Goal: Find specific page/section: Find specific page/section

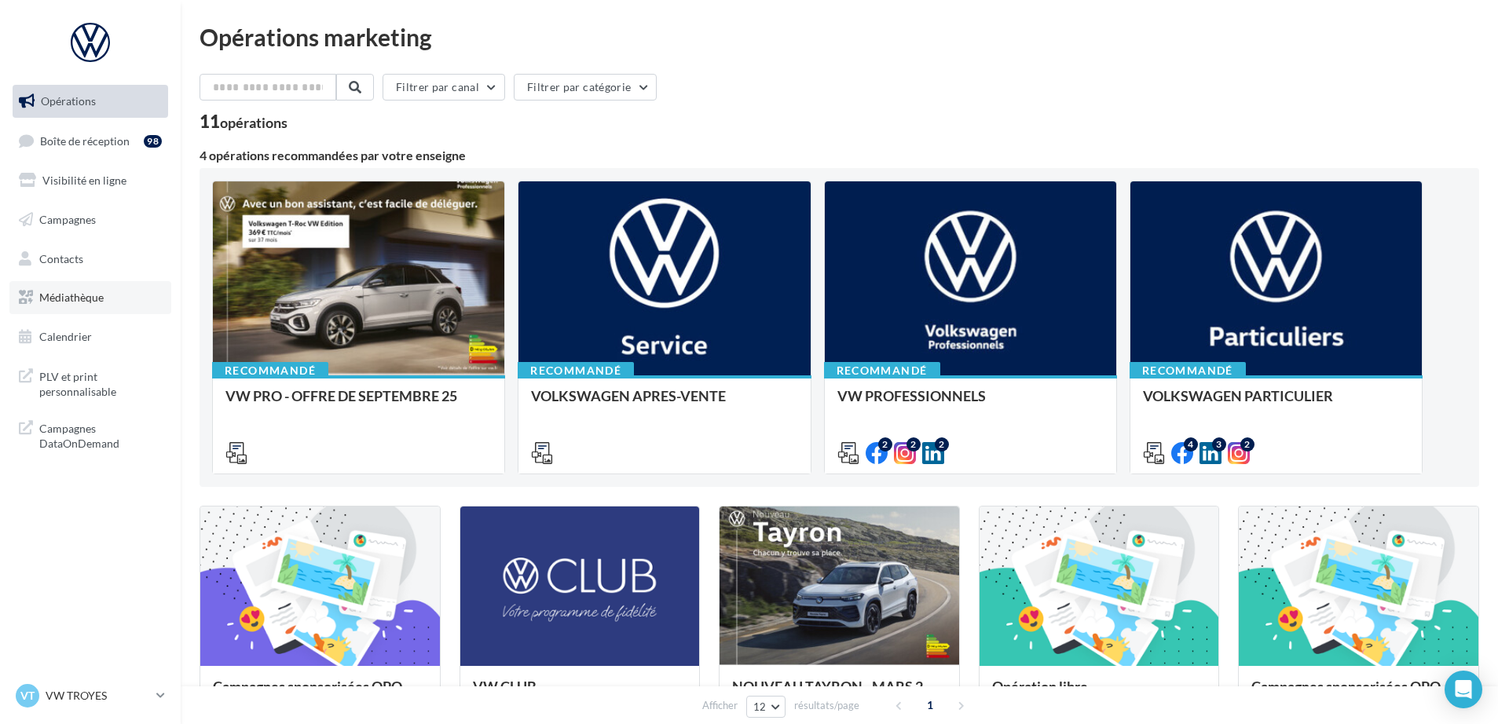
click at [49, 295] on span "Médiathèque" at bounding box center [71, 297] width 64 height 13
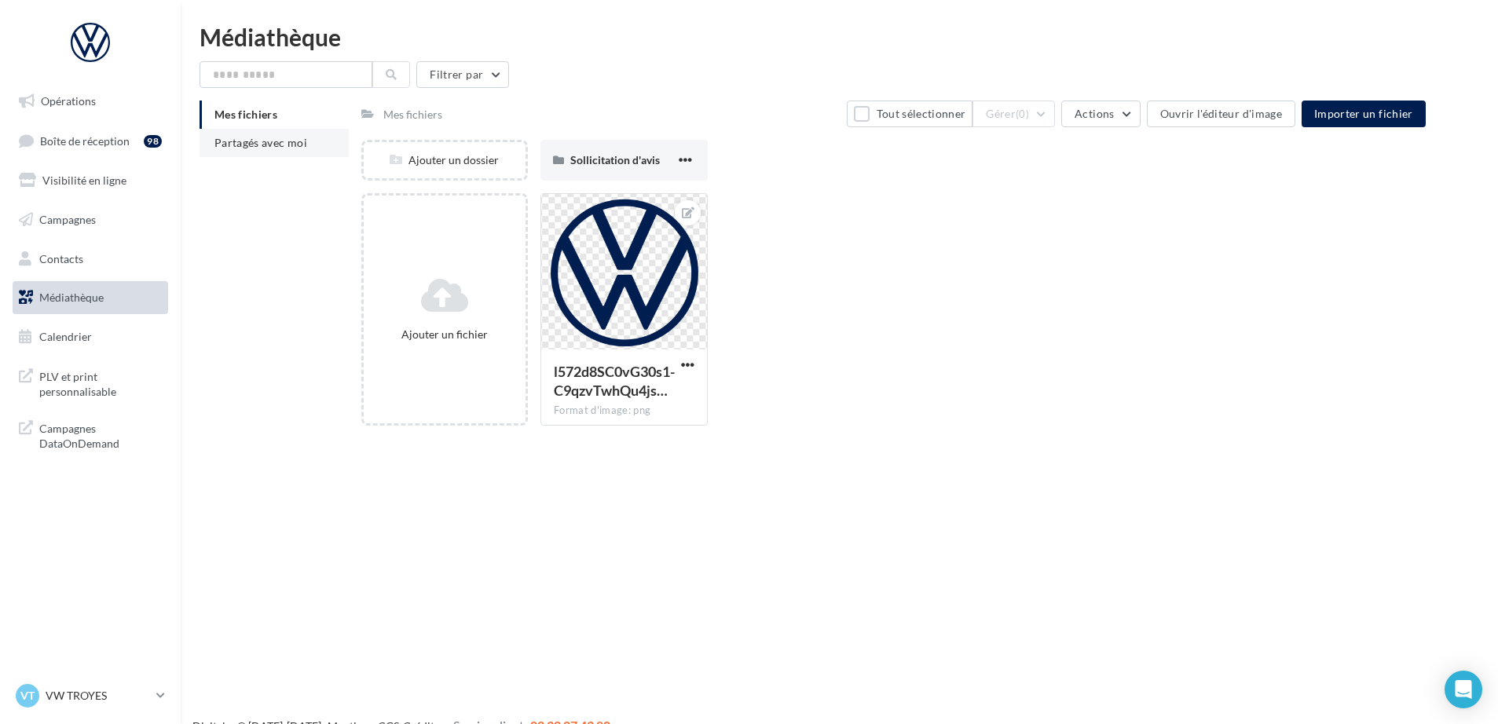
click at [273, 141] on span "Partagés avec moi" at bounding box center [260, 142] width 93 height 13
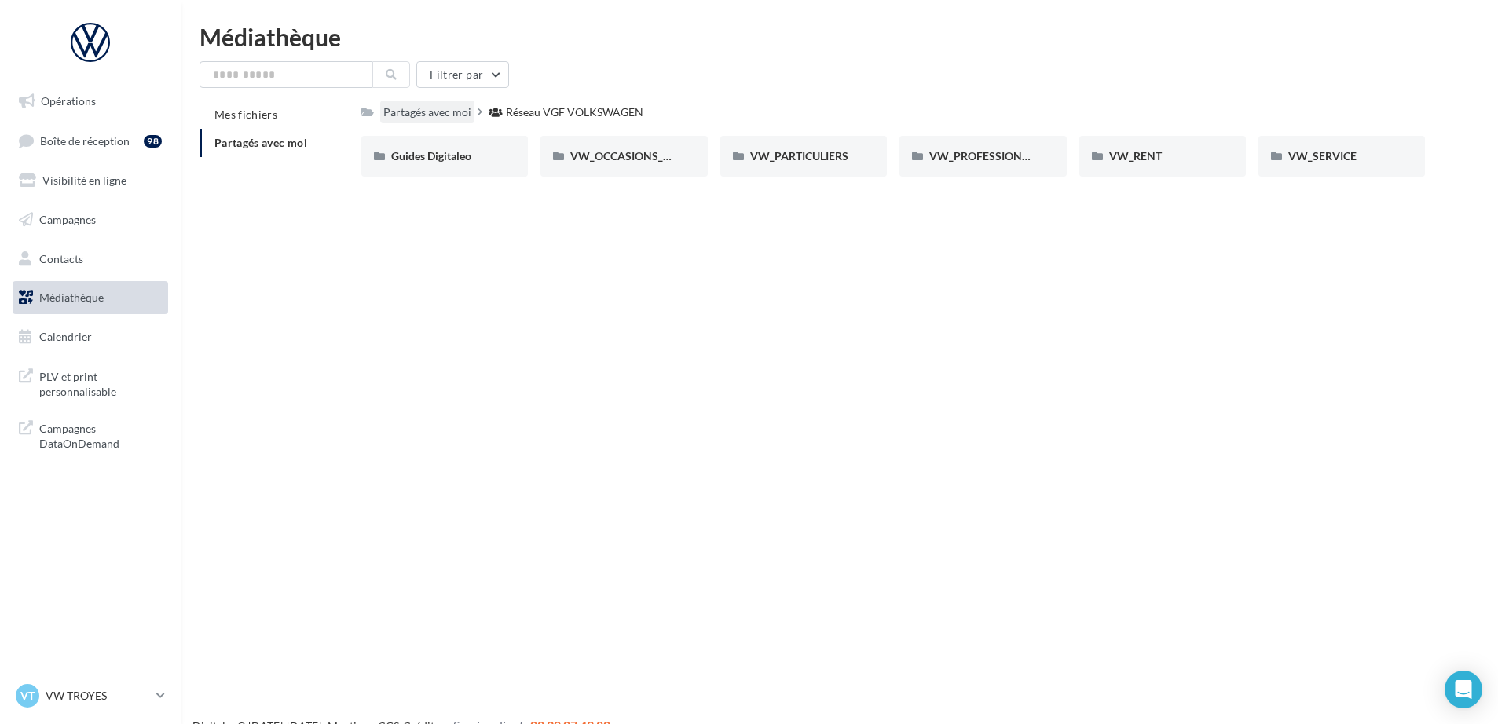
click at [412, 115] on div "Partagés avec moi" at bounding box center [427, 112] width 88 height 16
click at [58, 385] on span "PLV et print personnalisable" at bounding box center [100, 383] width 123 height 34
click at [47, 105] on span "Opérations" at bounding box center [68, 100] width 55 height 13
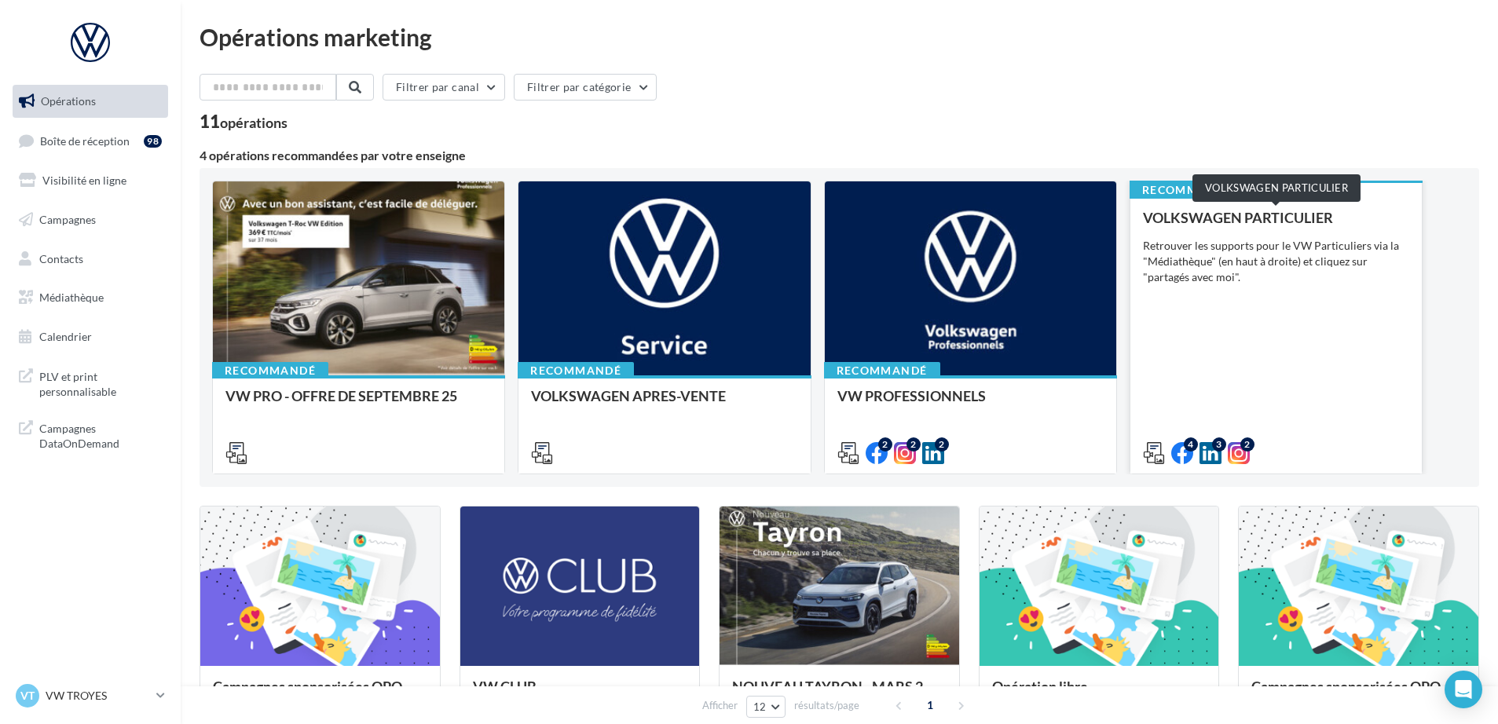
click at [1224, 220] on div "VOLKSWAGEN PARTICULIER" at bounding box center [1276, 218] width 266 height 16
